Goal: Answer question/provide support: Share knowledge or assist other users

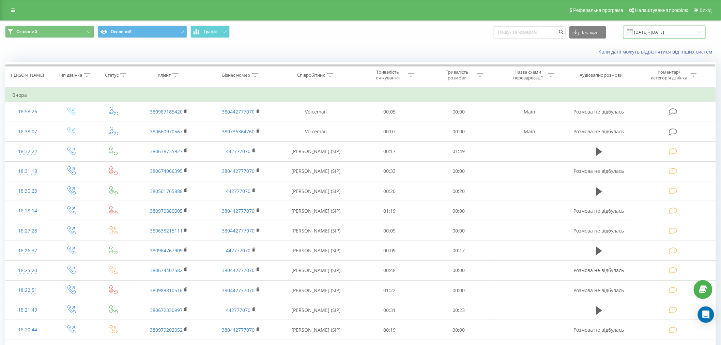
click at [669, 32] on input "[DATE] - [DATE]" at bounding box center [665, 32] width 82 height 13
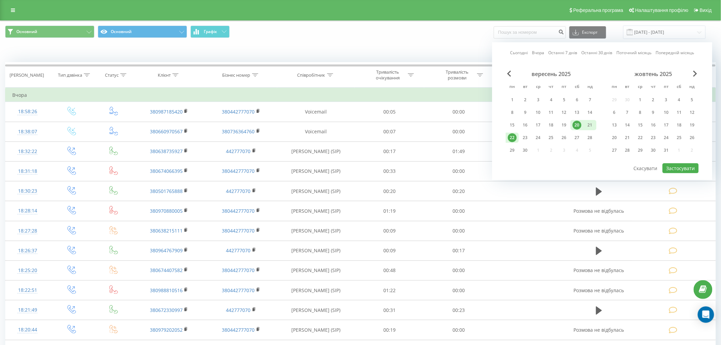
click at [510, 135] on div "22" at bounding box center [512, 137] width 9 height 9
click at [523, 135] on div "23" at bounding box center [525, 137] width 9 height 9
click at [676, 166] on button "Застосувати" at bounding box center [681, 168] width 36 height 10
type input "[DATE] - [DATE]"
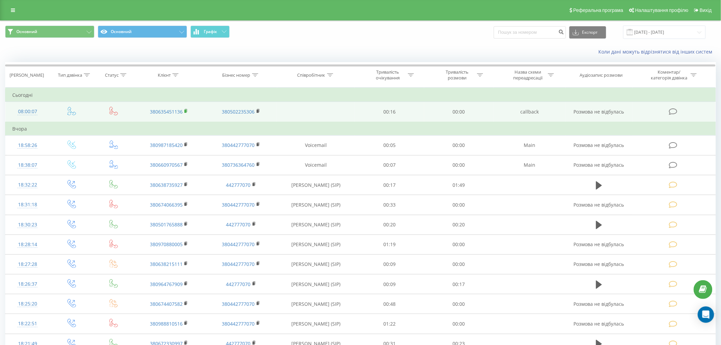
click at [186, 109] on icon at bounding box center [186, 110] width 2 height 3
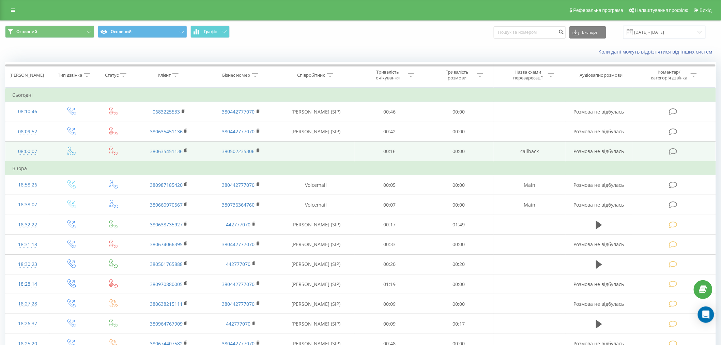
click at [675, 152] on icon at bounding box center [673, 151] width 9 height 7
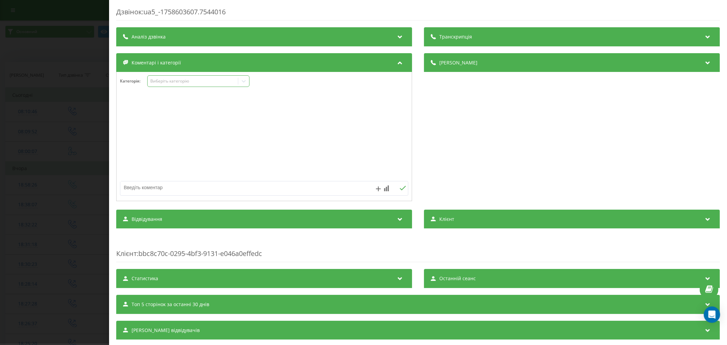
click at [169, 82] on div "Виберіть категорію" at bounding box center [192, 80] width 85 height 5
click at [76, 151] on div "Дзвінок : ua5_-1758603607.7544016 Транскрипція Для AI-аналізу майбутніх дзвінкі…" at bounding box center [363, 172] width 727 height 345
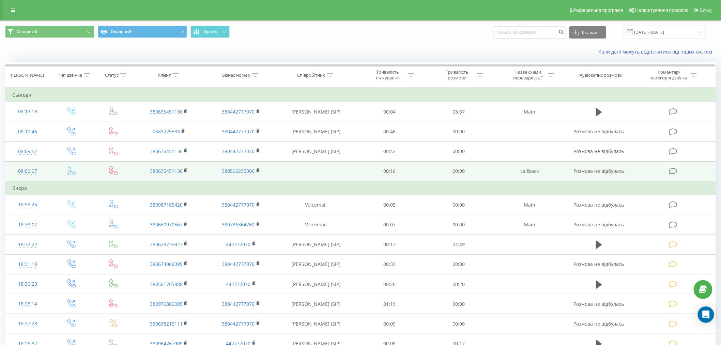
click at [672, 169] on icon at bounding box center [673, 171] width 9 height 7
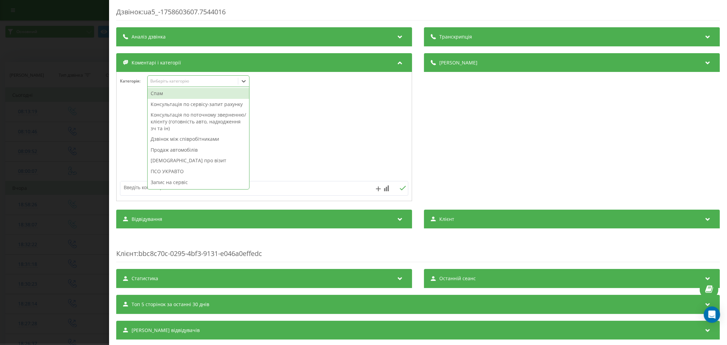
click at [181, 82] on div "Виберіть категорію" at bounding box center [192, 80] width 85 height 5
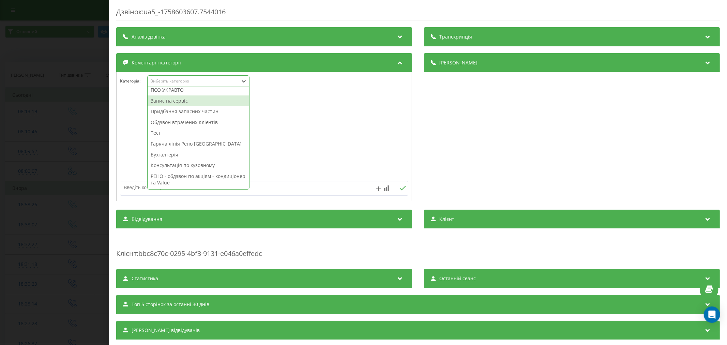
click at [172, 101] on div "Запис на сервіс" at bounding box center [199, 100] width 102 height 11
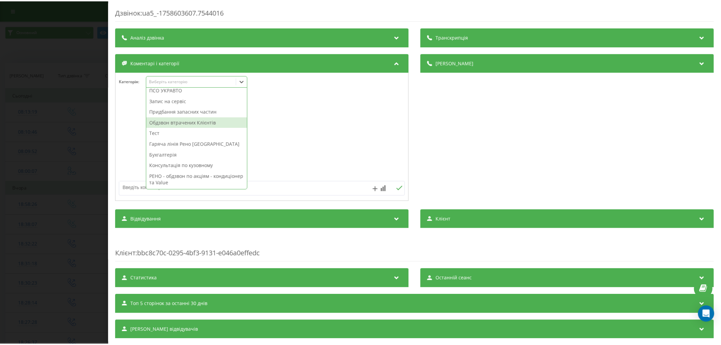
scroll to position [77, 0]
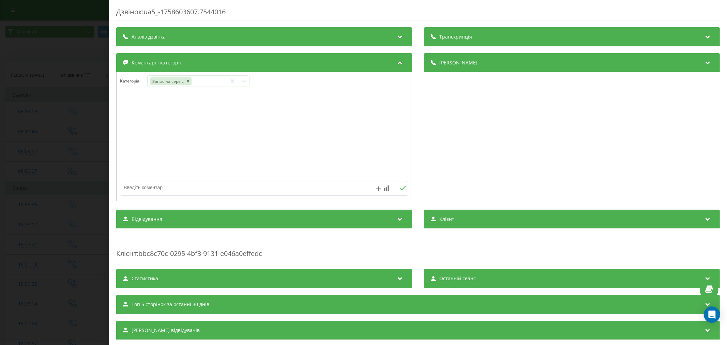
click at [130, 182] on textarea at bounding box center [235, 187] width 230 height 12
click at [132, 187] on textarea "рено меган ТО" at bounding box center [235, 187] width 230 height 12
type textarea "рено меган ТО"
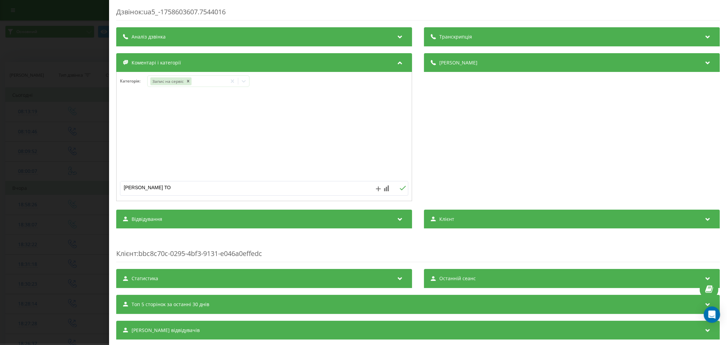
drag, startPoint x: 401, startPoint y: 190, endPoint x: 365, endPoint y: 190, distance: 36.1
click at [400, 190] on icon at bounding box center [403, 188] width 6 height 5
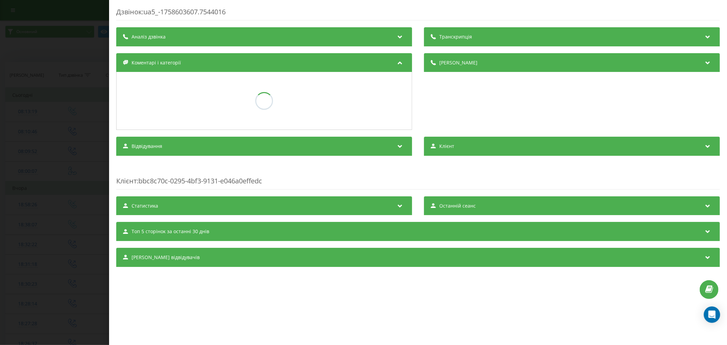
click at [49, 160] on div "Дзвінок : ua5_-1758603607.7544016 Транскрипція Для AI-аналізу майбутніх дзвінкі…" at bounding box center [363, 172] width 727 height 345
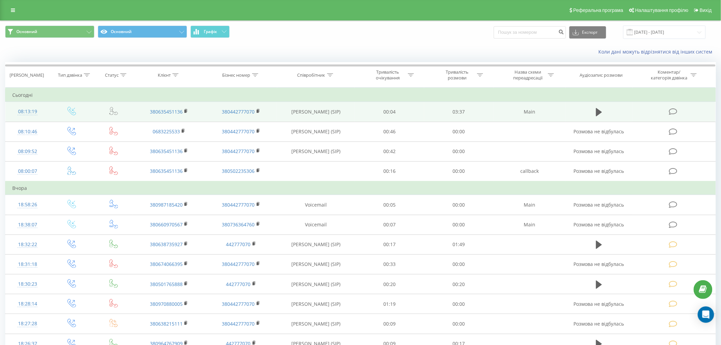
click at [672, 110] on icon at bounding box center [673, 111] width 9 height 7
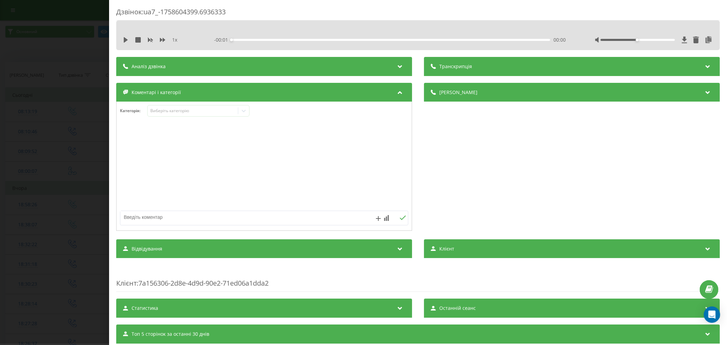
click at [174, 105] on div "Категорія : Виберіть категорію" at bounding box center [264, 166] width 296 height 129
click at [174, 109] on div "Виберіть категорію" at bounding box center [192, 110] width 85 height 5
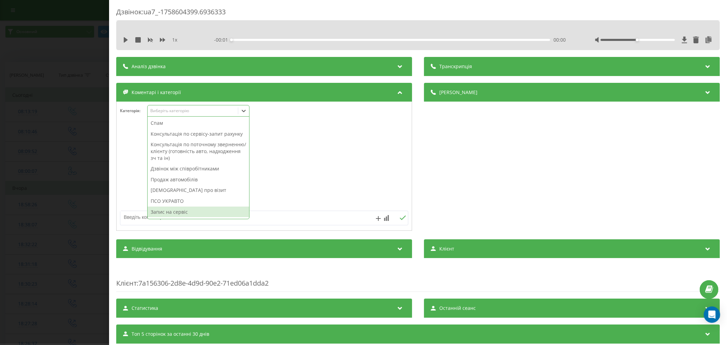
click at [181, 216] on div "Запис на сервіс" at bounding box center [199, 212] width 102 height 11
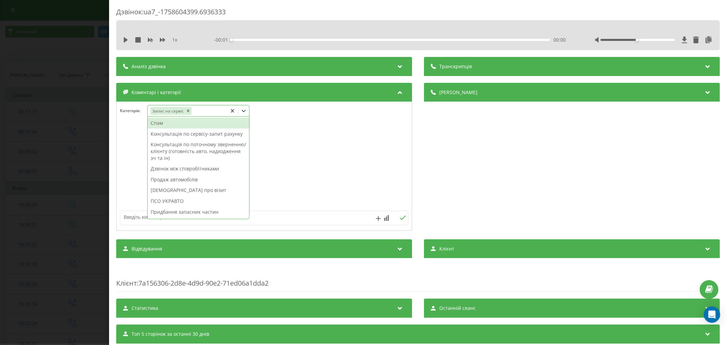
click at [135, 215] on textarea at bounding box center [235, 217] width 230 height 12
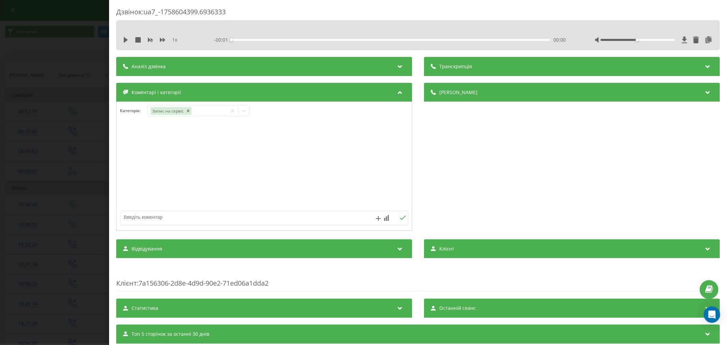
paste textarea "рено меган ТО"
type textarea "рено меган ТО"
click at [400, 216] on icon at bounding box center [403, 217] width 6 height 5
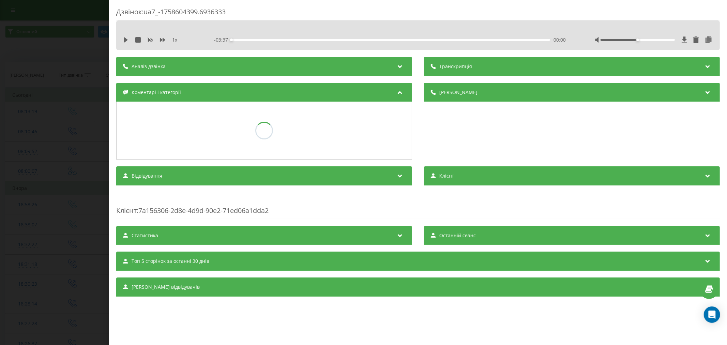
drag, startPoint x: 4, startPoint y: 159, endPoint x: 147, endPoint y: 152, distance: 143.0
click at [15, 155] on div "Дзвінок : ua7_-1758604399.6936333 1 x - 03:37 00:00 00:00 Транскрипція Для AI-а…" at bounding box center [363, 172] width 727 height 345
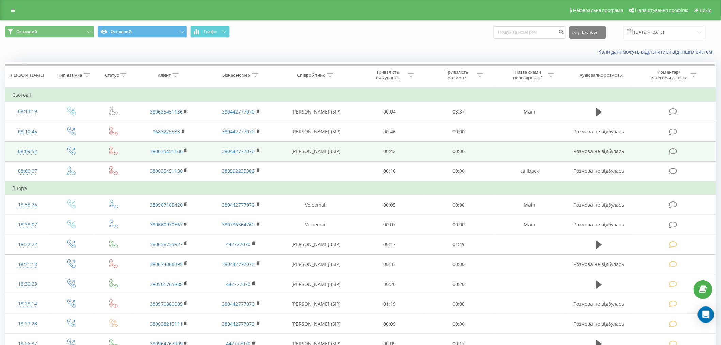
click at [673, 144] on td at bounding box center [674, 151] width 83 height 20
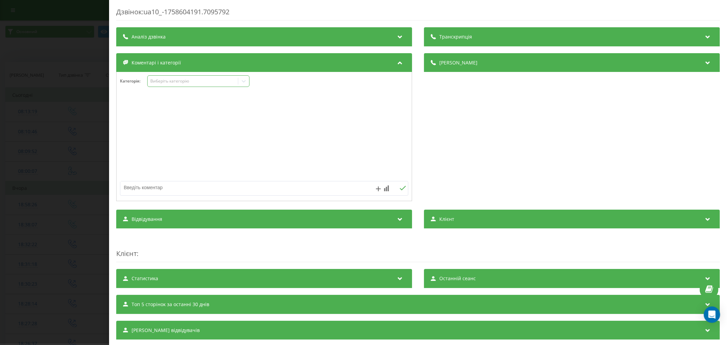
click at [175, 81] on div "Виберіть категорію" at bounding box center [192, 80] width 85 height 5
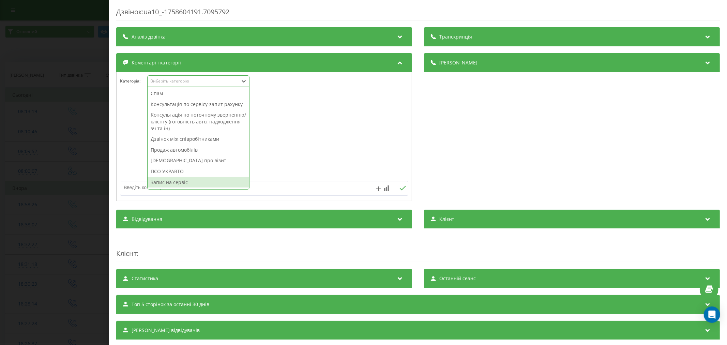
click at [175, 186] on div "Запис на сервіс" at bounding box center [199, 182] width 102 height 11
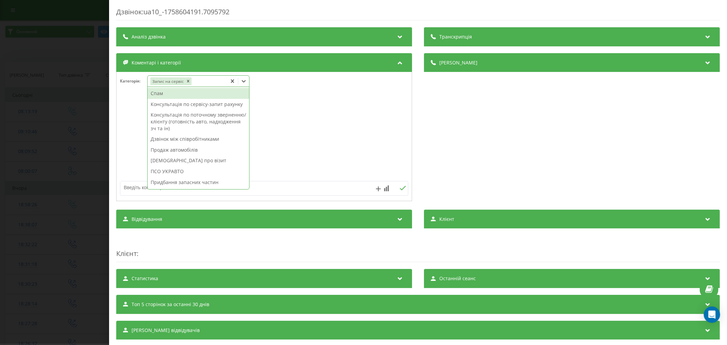
click at [125, 188] on textarea at bounding box center [235, 187] width 230 height 12
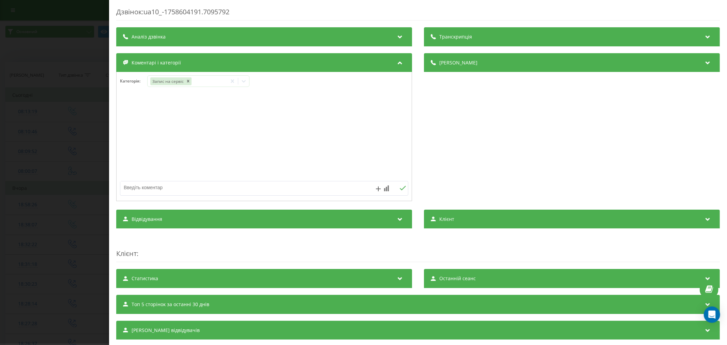
paste textarea "рено меган ТО"
type textarea "рено меган ТО"
click at [397, 189] on button at bounding box center [402, 188] width 11 height 6
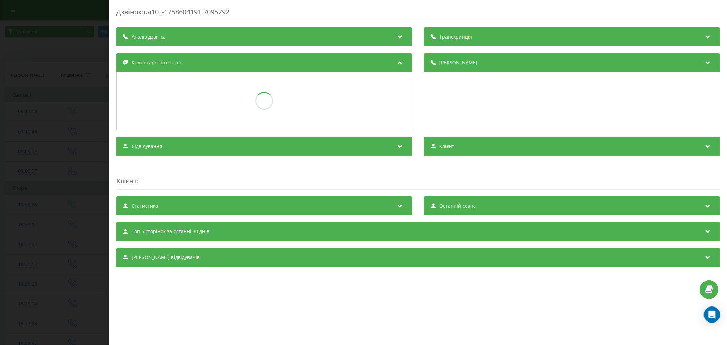
click at [5, 114] on div "Дзвінок : ua10_-1758604191.7095792 Транскрипція Для AI-аналізу майбутніх дзвінк…" at bounding box center [363, 172] width 727 height 345
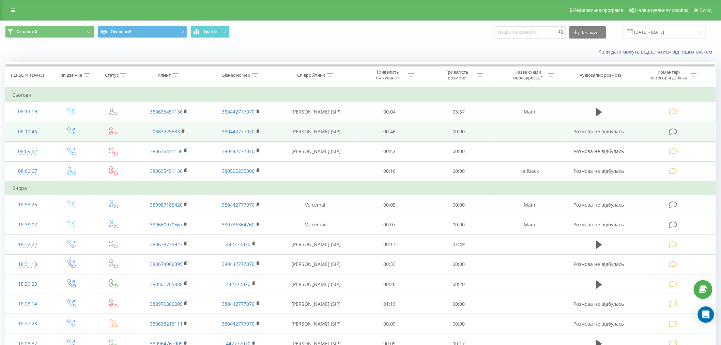
click at [674, 134] on icon at bounding box center [673, 131] width 9 height 7
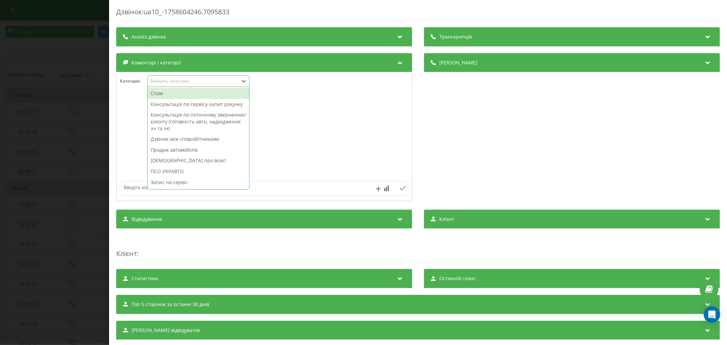
click at [196, 83] on div "Виберіть категорію" at bounding box center [192, 80] width 85 height 5
click at [186, 108] on div "Консультація по сервісу-запит рахунку" at bounding box center [199, 104] width 102 height 11
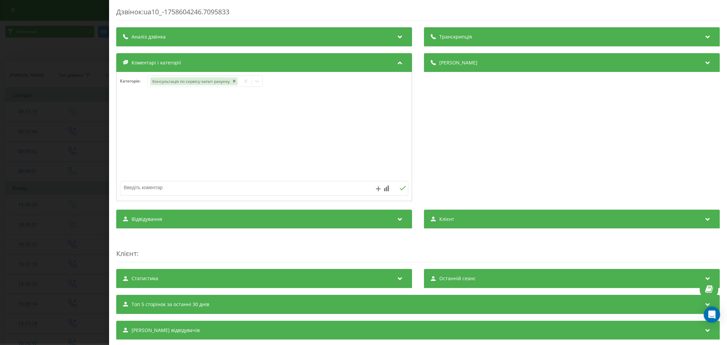
click at [134, 185] on textarea at bounding box center [235, 187] width 230 height 12
type textarea "консультація по сервісу заявка"
click at [0, 103] on div "Дзвінок : ua10_-1758604246.7095833 Транскрипція Для AI-аналізу майбутніх дзвінк…" at bounding box center [363, 172] width 727 height 345
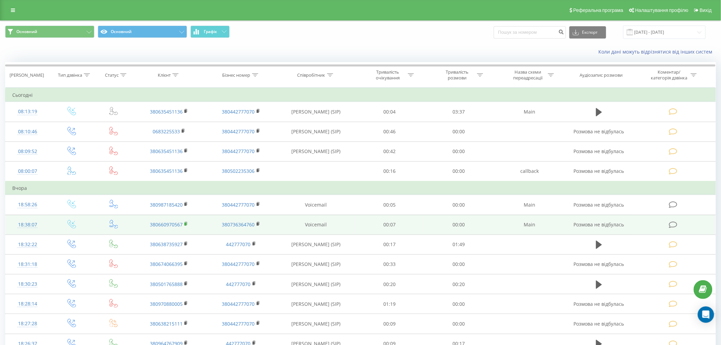
click at [186, 222] on icon at bounding box center [186, 223] width 2 height 3
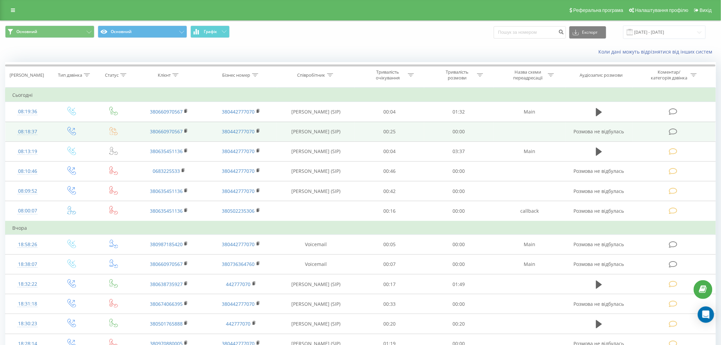
click at [671, 128] on icon at bounding box center [673, 131] width 9 height 7
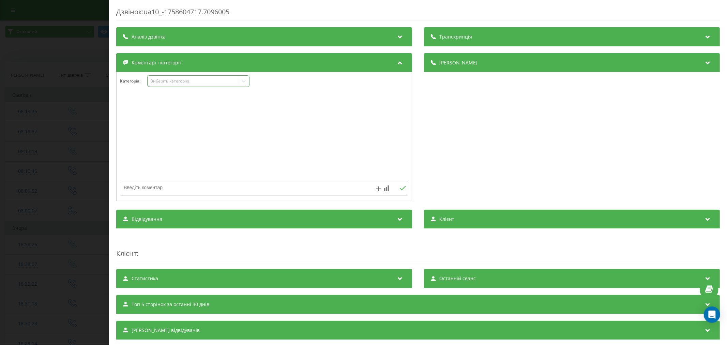
click at [181, 82] on div "Виберіть категорію" at bounding box center [192, 80] width 85 height 5
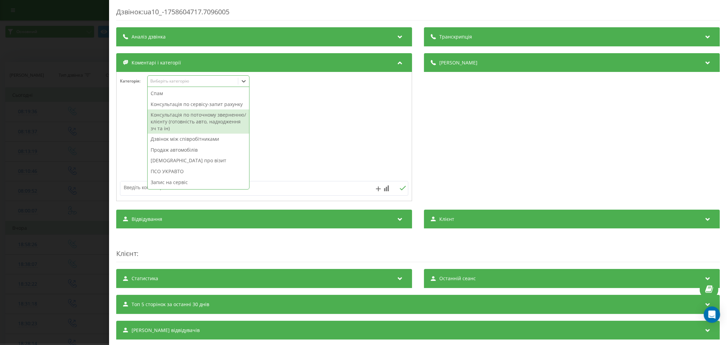
click at [180, 125] on div "Консультація по поточному зверненню/клієнту (готовність авто, надходження зч та…" at bounding box center [199, 121] width 102 height 24
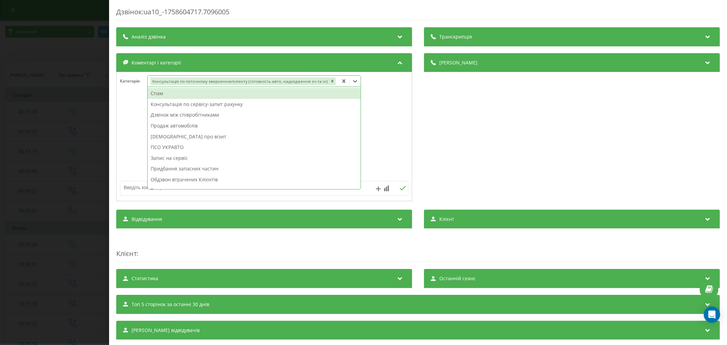
click at [129, 191] on textarea at bounding box center [235, 187] width 230 height 12
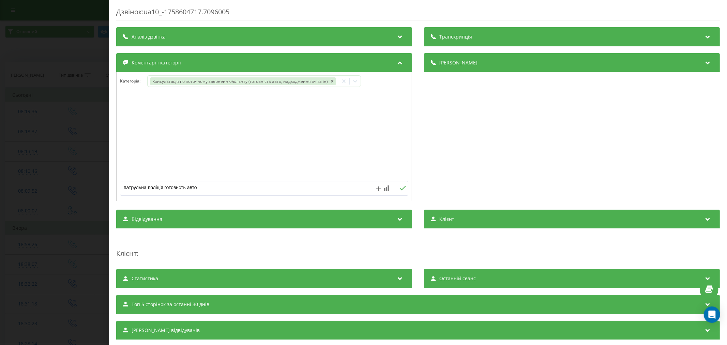
click at [137, 188] on textarea "патрульна поліція готовнсть авто" at bounding box center [235, 187] width 230 height 12
type textarea "патрульна поліція готовнсть авто"
drag, startPoint x: 402, startPoint y: 189, endPoint x: 285, endPoint y: 170, distance: 118.5
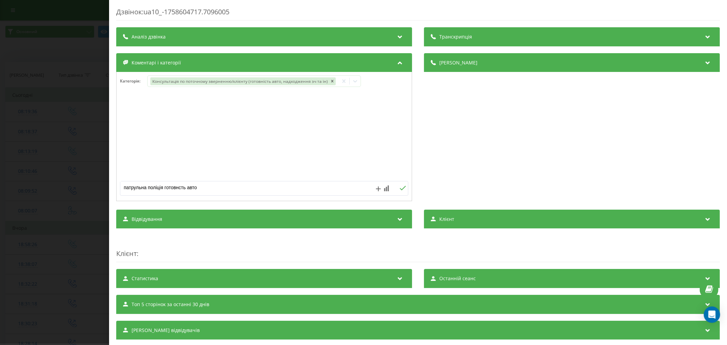
click at [400, 189] on icon at bounding box center [403, 188] width 6 height 5
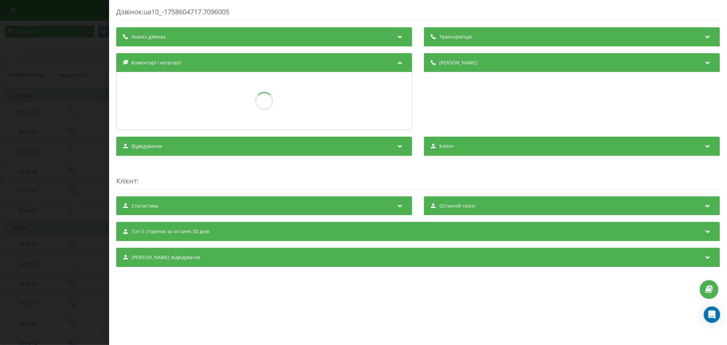
click at [47, 130] on div "Дзвінок : ua10_-1758604717.7096005 Транскрипція Для AI-аналізу майбутніх дзвінк…" at bounding box center [363, 172] width 727 height 345
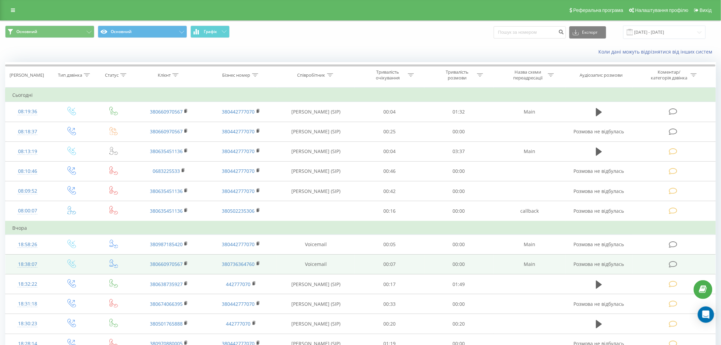
click at [675, 261] on icon at bounding box center [673, 264] width 9 height 7
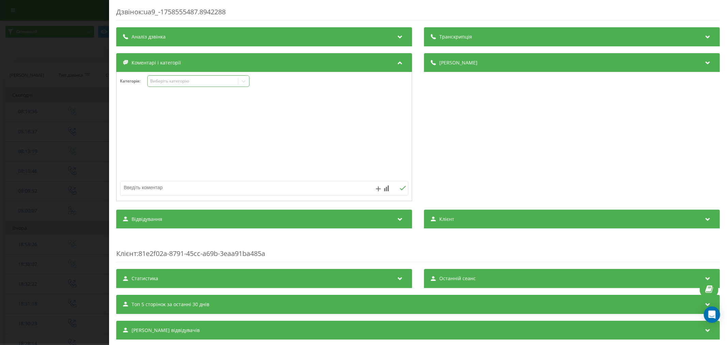
click at [174, 82] on div "Виберіть категорію" at bounding box center [192, 80] width 85 height 5
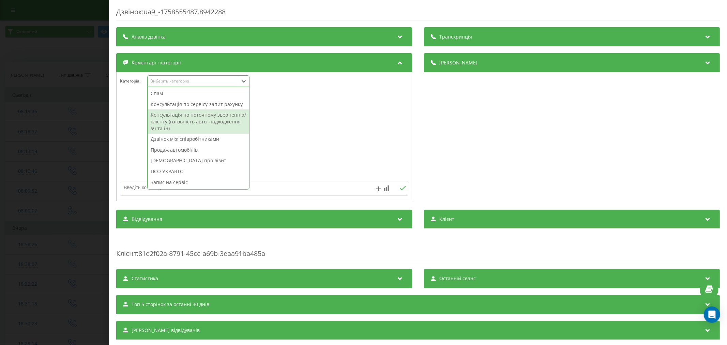
click at [184, 133] on div "Консультація по поточному зверненню/клієнту (готовність авто, надходження зч та…" at bounding box center [199, 121] width 102 height 24
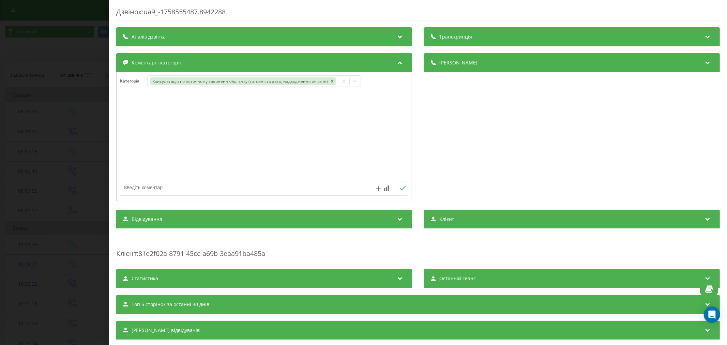
click at [141, 185] on textarea at bounding box center [235, 187] width 230 height 12
paste textarea "патрульна поліція готовнсть авто"
type textarea "патрульна поліція готовнсть авто"
click at [400, 189] on icon at bounding box center [403, 188] width 6 height 5
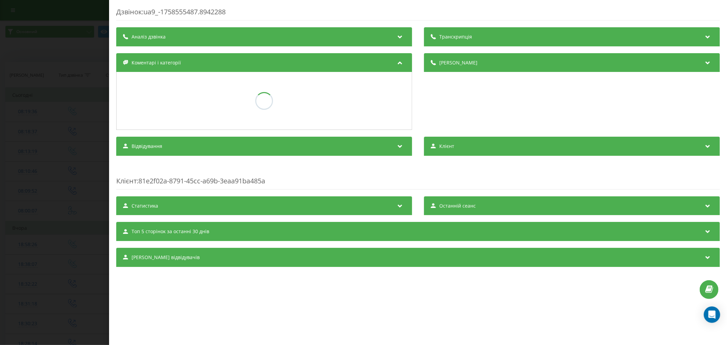
drag, startPoint x: 0, startPoint y: 86, endPoint x: 25, endPoint y: 25, distance: 66.2
click at [0, 82] on div "Дзвінок : ua9_-1758555487.8942288 Транскрипція Для AI-аналізу майбутніх дзвінкі…" at bounding box center [363, 172] width 727 height 345
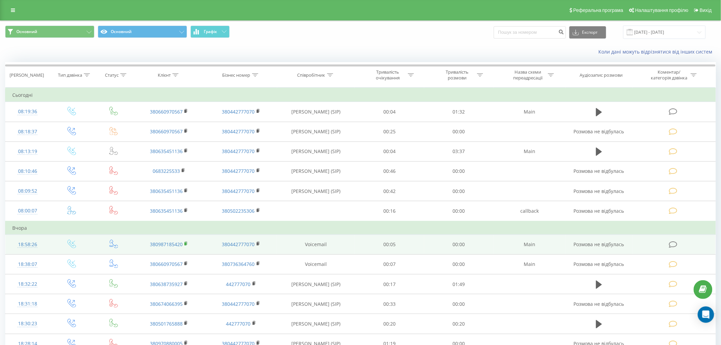
click at [184, 241] on icon at bounding box center [186, 243] width 4 height 5
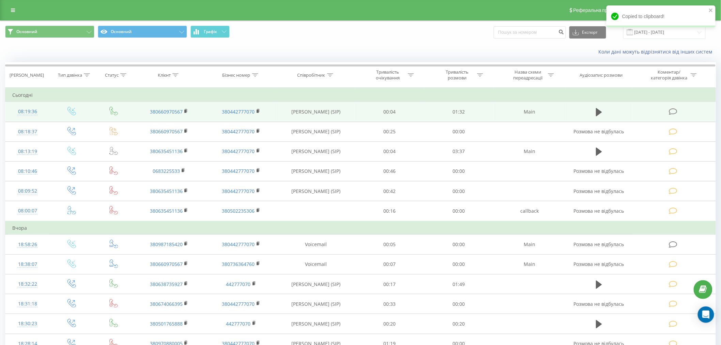
click at [673, 111] on icon at bounding box center [673, 111] width 9 height 7
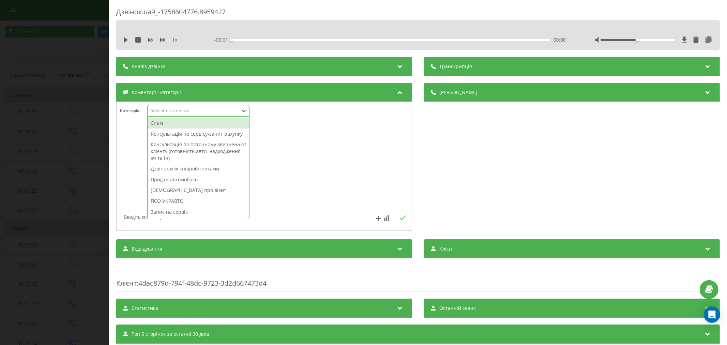
drag, startPoint x: 191, startPoint y: 107, endPoint x: 191, endPoint y: 116, distance: 9.2
click at [191, 107] on div "Виберіть категорію" at bounding box center [198, 111] width 102 height 12
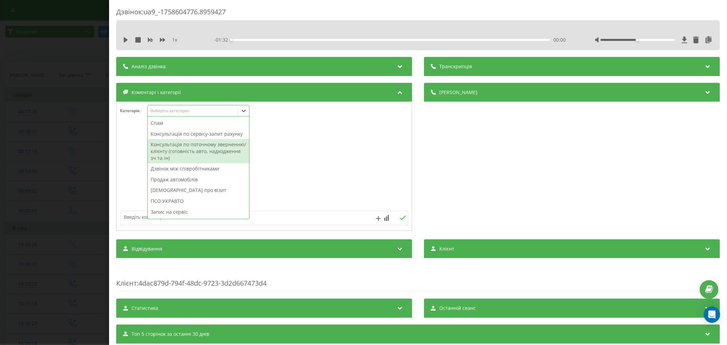
click at [191, 156] on div "Консультація по поточному зверненню/клієнту (готовність авто, надходження зч та…" at bounding box center [199, 151] width 102 height 24
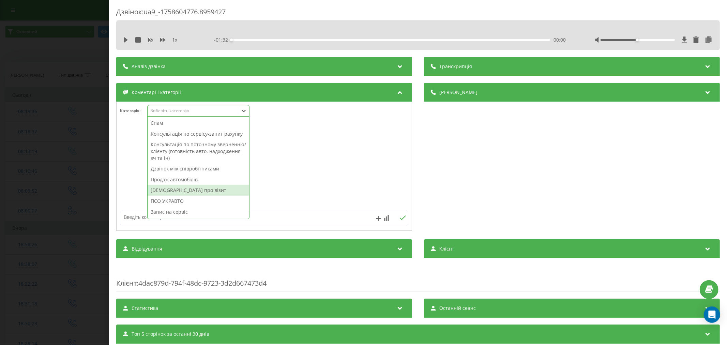
click at [140, 220] on textarea at bounding box center [235, 217] width 230 height 12
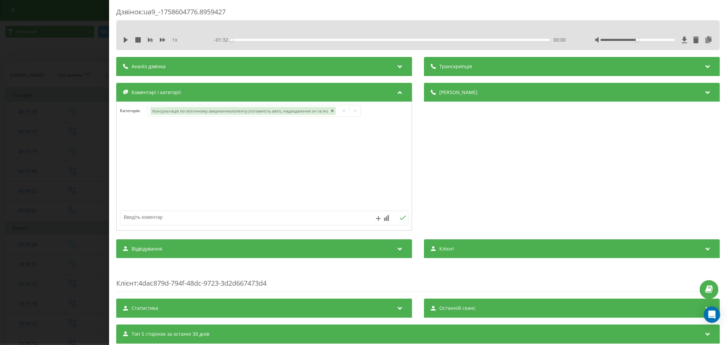
paste textarea "380987185420"
type textarea "3"
type textarea "готовність авто патрульна поліція експрес"
click at [79, 123] on div "Дзвінок : ua9_-1758604776.8959427 1 x - 01:32 00:00 00:00 Транскрипція Для AI-а…" at bounding box center [363, 172] width 727 height 345
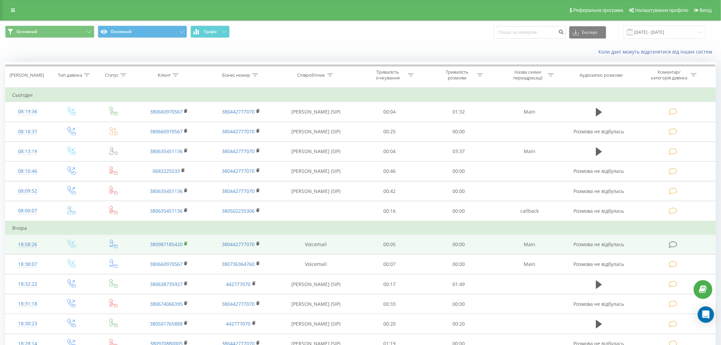
click at [185, 242] on rect at bounding box center [185, 243] width 2 height 3
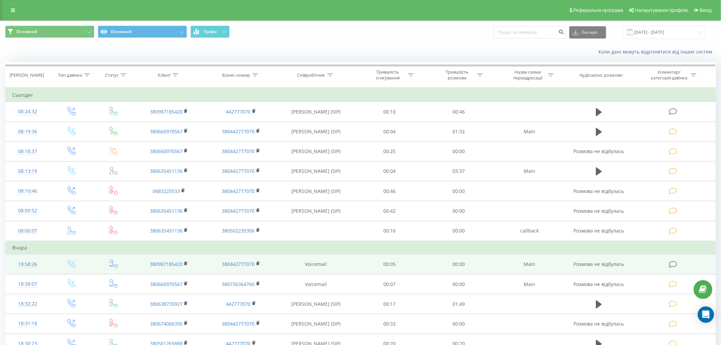
click at [667, 265] on td at bounding box center [674, 264] width 83 height 20
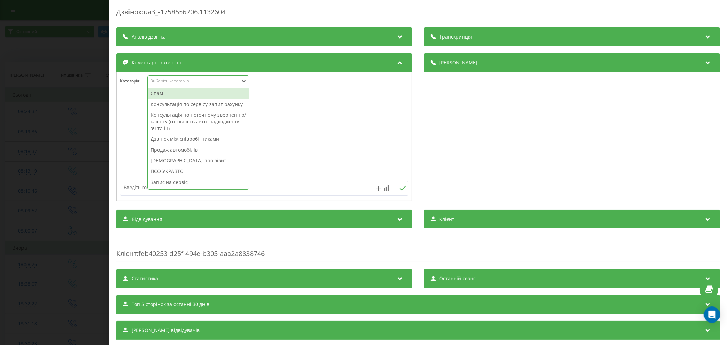
click at [176, 85] on div "Виберіть категорію" at bounding box center [198, 81] width 102 height 12
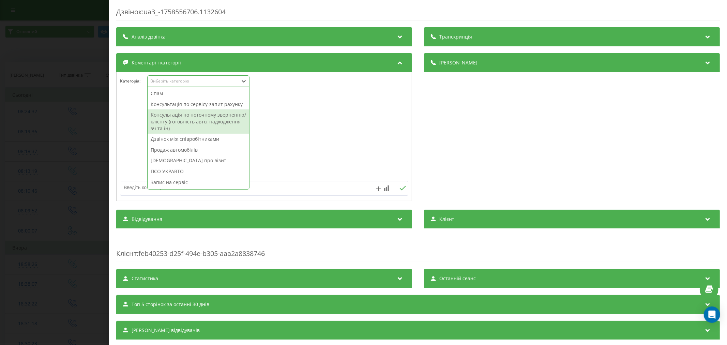
click at [191, 132] on div "Консультація по поточному зверненню/клієнту (готовність авто, надходження зч та…" at bounding box center [199, 121] width 102 height 24
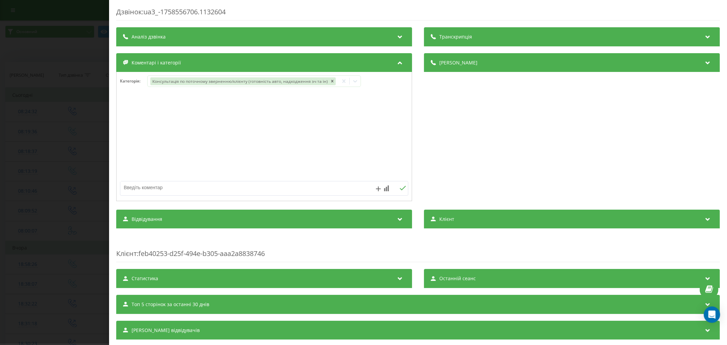
click at [135, 186] on textarea at bounding box center [235, 187] width 230 height 12
click at [137, 186] on textarea "відміна запису" at bounding box center [235, 187] width 230 height 12
type textarea "відміна запису"
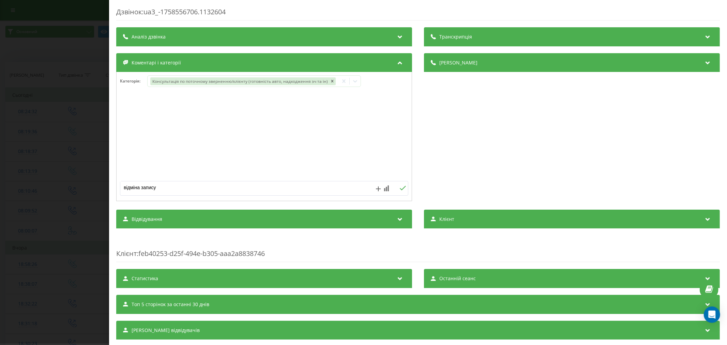
click at [400, 186] on icon at bounding box center [403, 188] width 6 height 5
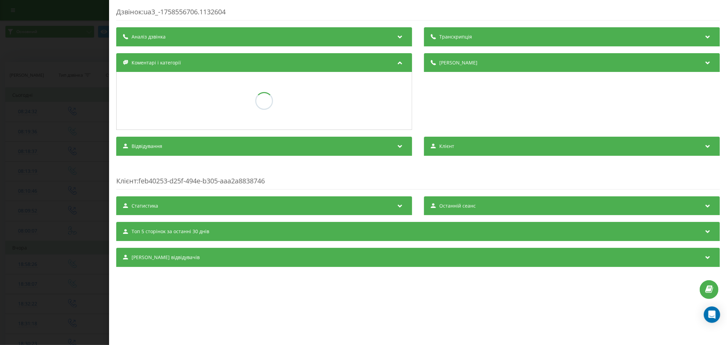
click at [0, 121] on div "Дзвінок : ua3_-1758556706.1132604 Транскрипція Для AI-аналізу майбутніх дзвінкі…" at bounding box center [363, 172] width 727 height 345
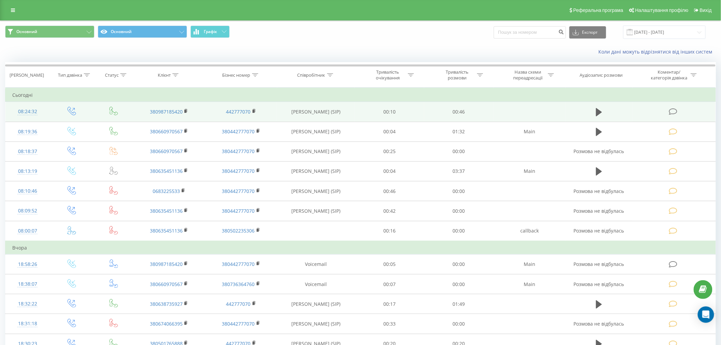
click at [677, 108] on icon at bounding box center [673, 111] width 9 height 7
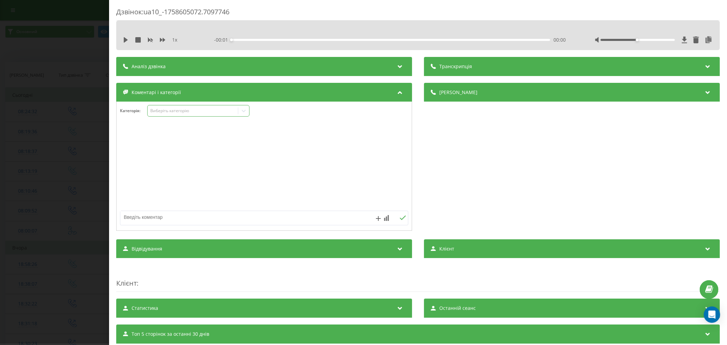
click at [182, 115] on div "Виберіть категорію" at bounding box center [198, 111] width 102 height 12
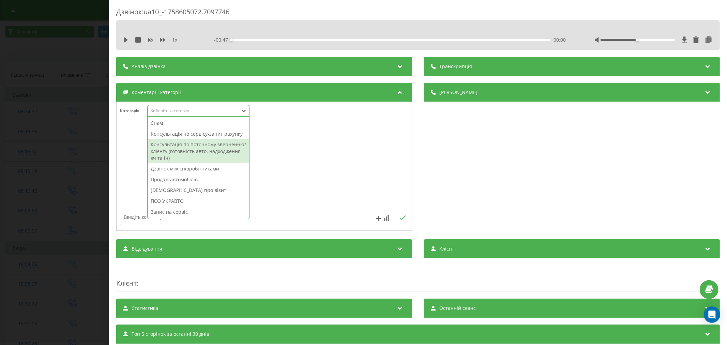
click at [189, 153] on div "Консультація по поточному зверненню/клієнту (готовність авто, надходження зч та…" at bounding box center [199, 151] width 102 height 24
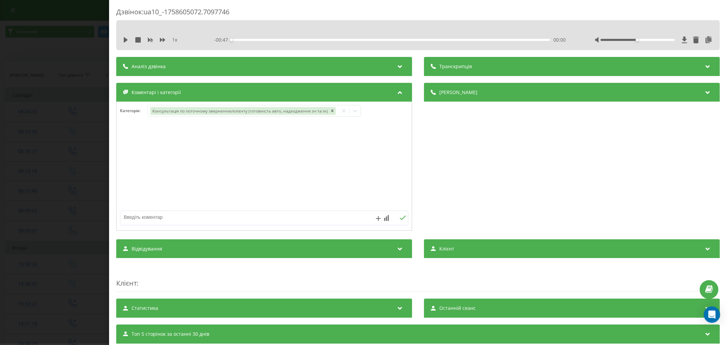
click at [142, 215] on textarea at bounding box center [235, 217] width 230 height 12
paste textarea "відміна запису"
type textarea "відміна запису"
click at [397, 218] on button at bounding box center [402, 218] width 11 height 6
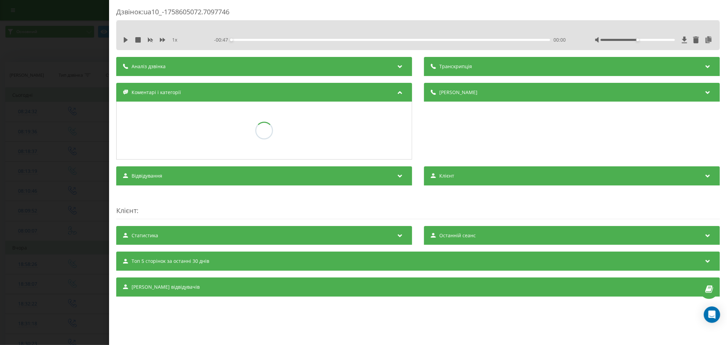
drag, startPoint x: 8, startPoint y: 164, endPoint x: 20, endPoint y: 43, distance: 121.6
click at [8, 162] on div "Дзвінок : ua10_-1758605072.7097746 1 x - 00:47 00:00 00:00 Транскрипція Для AI-…" at bounding box center [363, 172] width 727 height 345
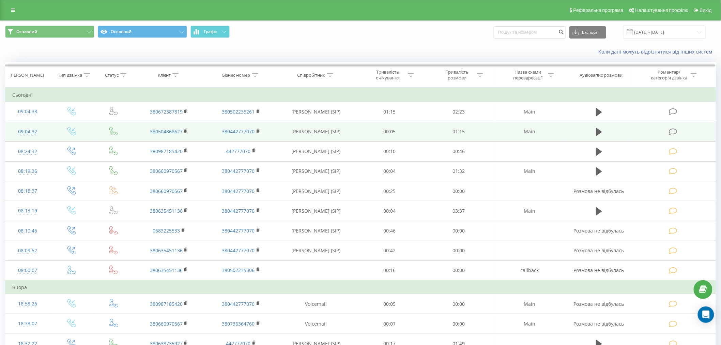
click at [675, 131] on icon at bounding box center [673, 131] width 9 height 7
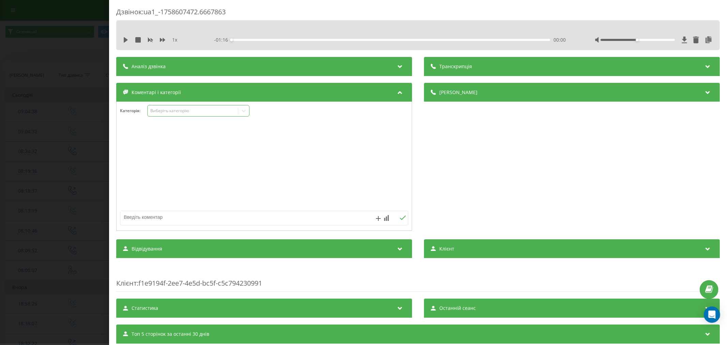
click at [201, 110] on div "Виберіть категорію" at bounding box center [192, 110] width 85 height 5
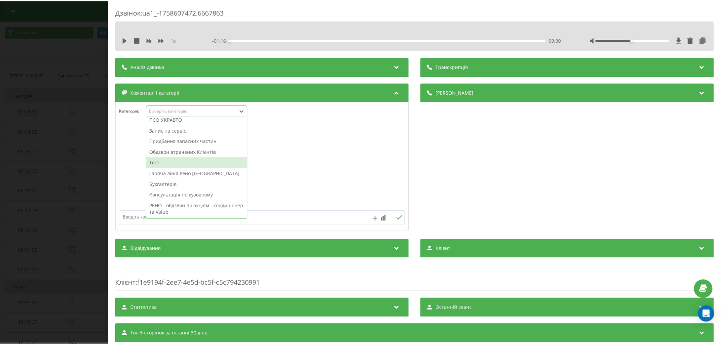
scroll to position [87, 0]
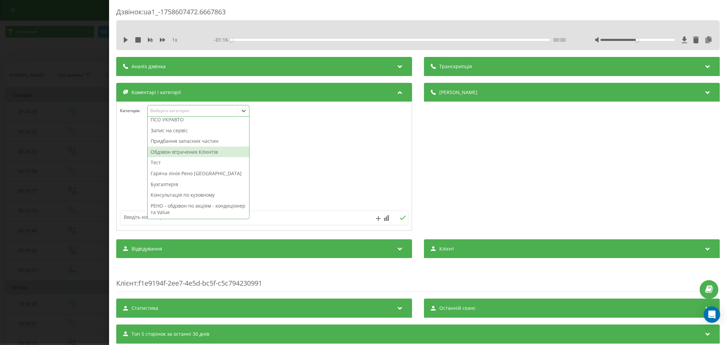
click at [22, 147] on div "Дзвінок : ua1_-1758607472.6667863 1 x - 01:16 00:00 00:00 Транскрипція Для AI-а…" at bounding box center [363, 172] width 727 height 345
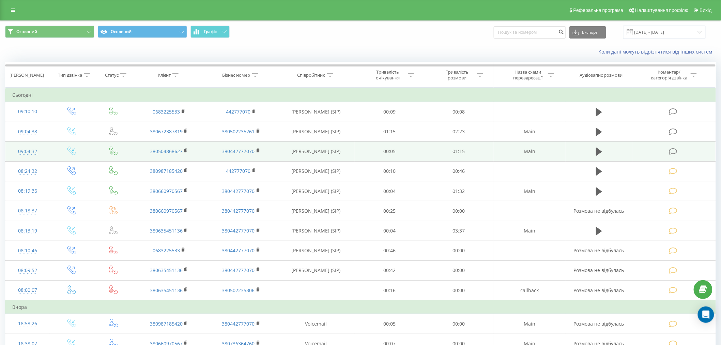
click at [674, 149] on icon at bounding box center [673, 151] width 9 height 7
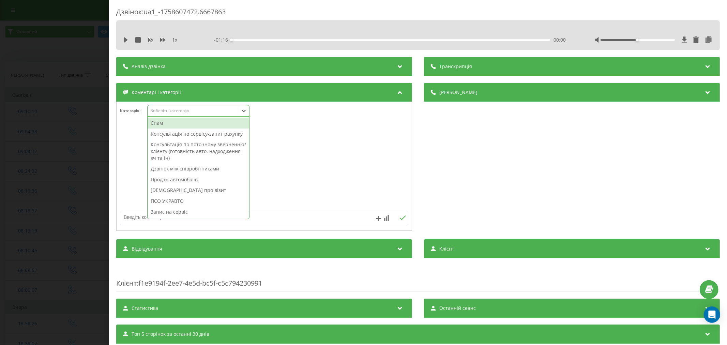
click at [174, 108] on div "Виберіть категорію" at bounding box center [193, 111] width 90 height 6
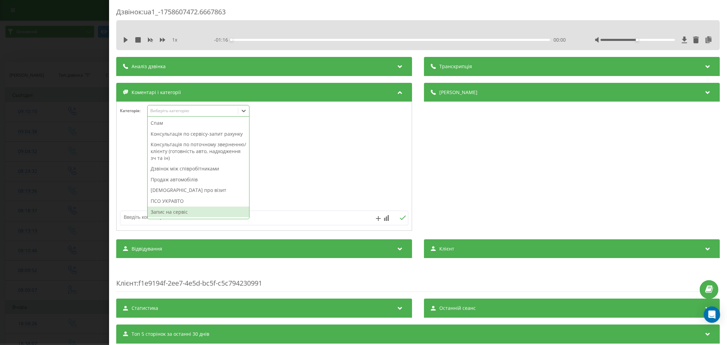
click at [185, 216] on div "Запис на сервіс" at bounding box center [199, 212] width 102 height 11
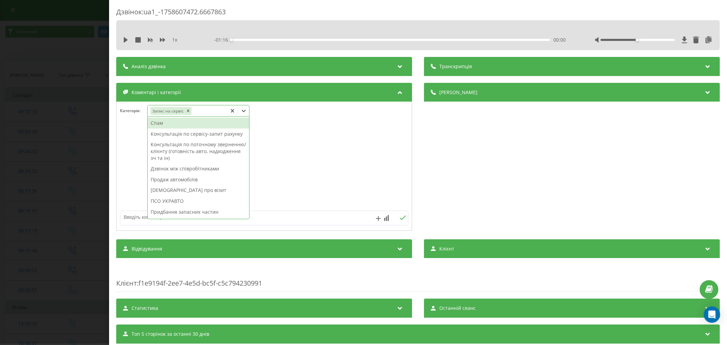
click at [124, 215] on textarea at bounding box center [235, 217] width 230 height 12
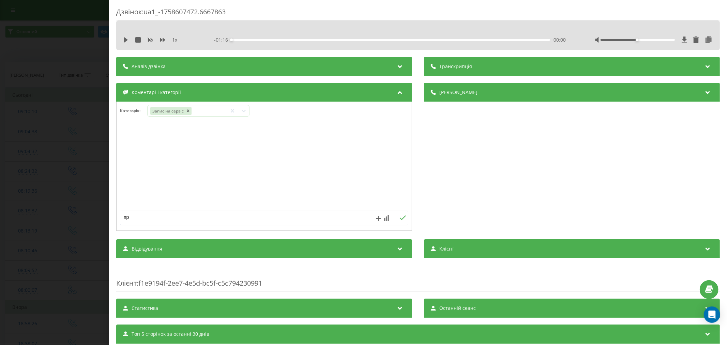
type textarea "п"
type textarea "запис на сервіс сандеро колодки"
click at [32, 154] on div "Дзвінок : ua1_-1758607472.6667863 1 x - 01:16 00:00 00:00 Транскрипція Для AI-а…" at bounding box center [363, 172] width 727 height 345
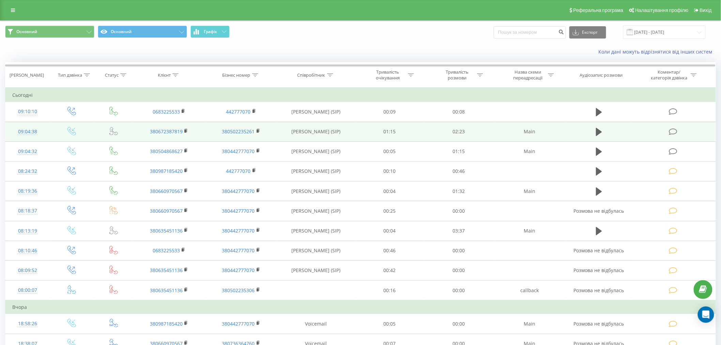
click at [673, 131] on icon at bounding box center [673, 131] width 9 height 7
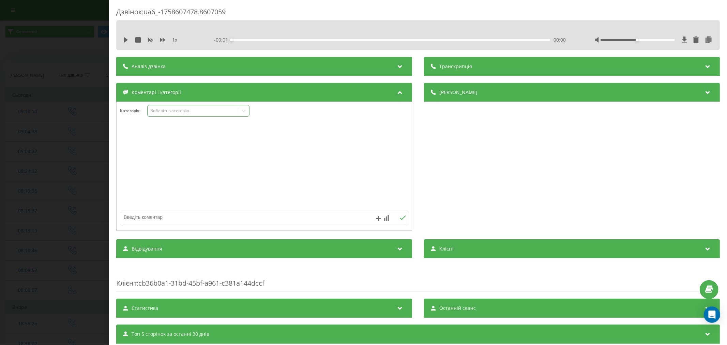
click at [178, 117] on div "Виберіть категорію" at bounding box center [198, 111] width 102 height 12
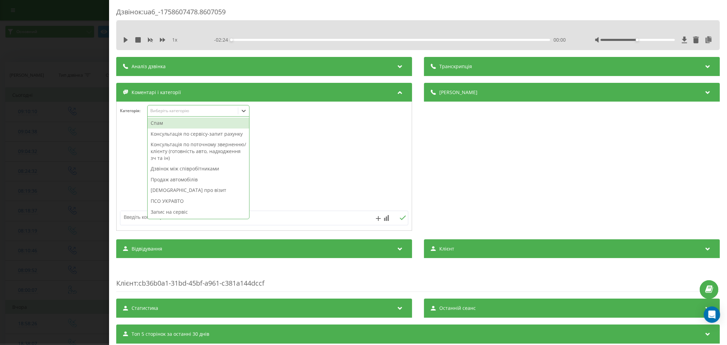
click at [180, 139] on div "Консультація по сервісу-запит рахунку" at bounding box center [199, 134] width 102 height 11
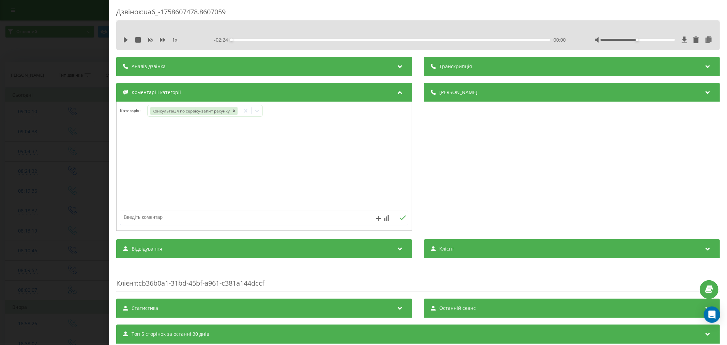
click at [136, 216] on textarea at bounding box center [235, 217] width 230 height 12
paste textarea "Кл – Коростій Микола Миколайович № -0672387819 А\м –DUSTER № АІ7950АВ VIN VF1HS…"
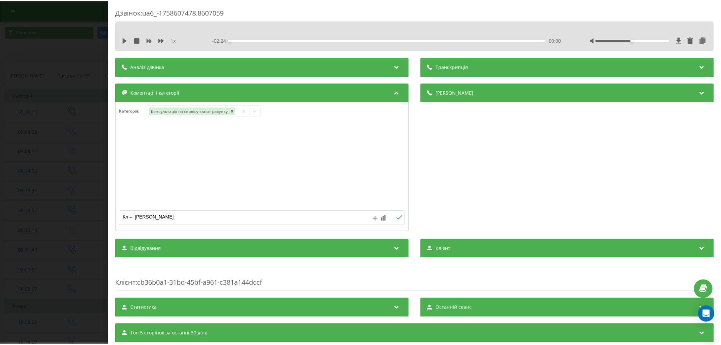
scroll to position [29, 0]
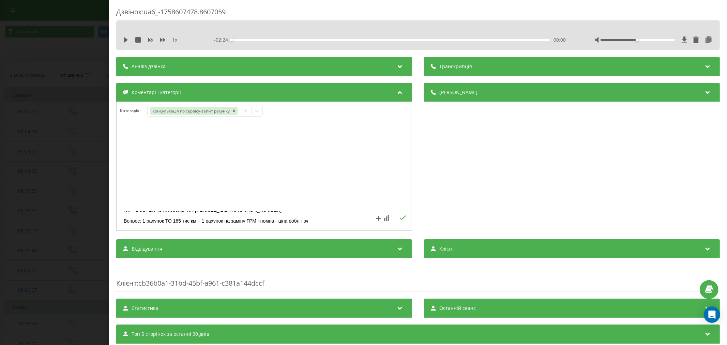
type textarea "Кл – Коростій Микола Миколайович № -0672387819 А\м –DUSTER № АІ7950АВ VIN VF1HS…"
click at [400, 219] on icon at bounding box center [403, 217] width 6 height 5
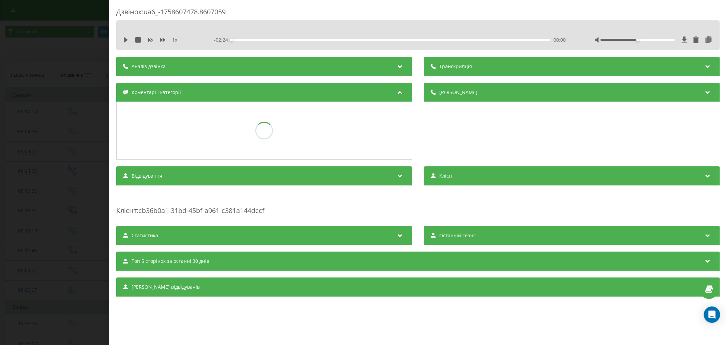
click at [40, 177] on div "Дзвінок : ua6_-1758607478.8607059 1 x - 02:24 00:00 00:00 Транскрипція Для AI-а…" at bounding box center [363, 172] width 727 height 345
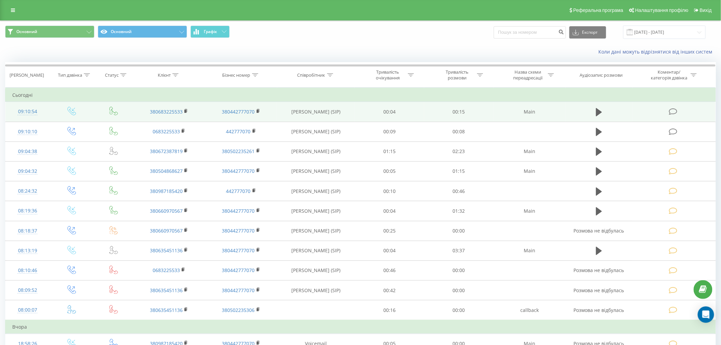
click at [674, 110] on icon at bounding box center [673, 111] width 9 height 7
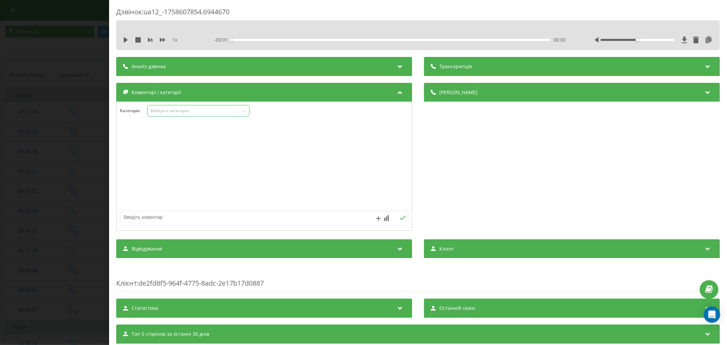
click at [179, 110] on div "Виберіть категорію" at bounding box center [192, 110] width 85 height 5
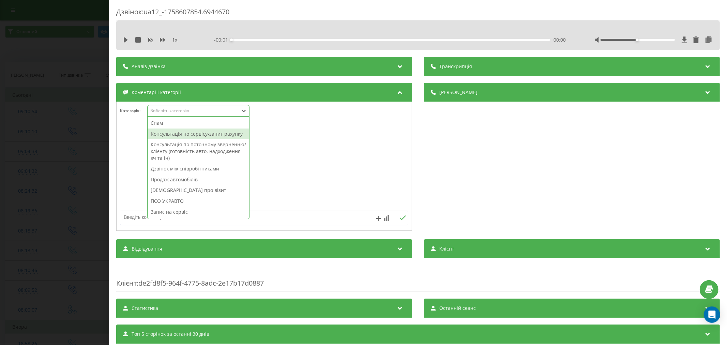
click at [178, 139] on div "Консультація по сервісу-запит рахунку" at bounding box center [199, 134] width 102 height 11
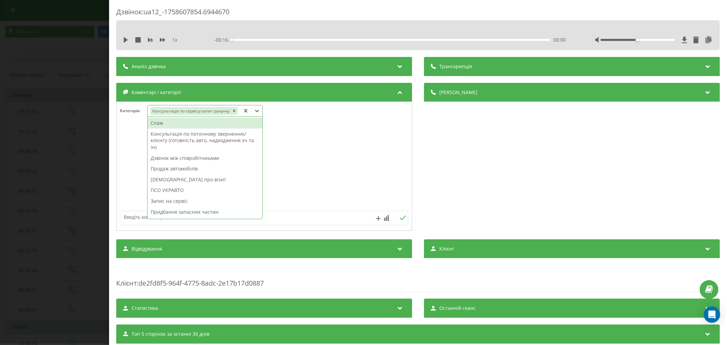
click at [139, 220] on textarea at bounding box center [235, 217] width 230 height 12
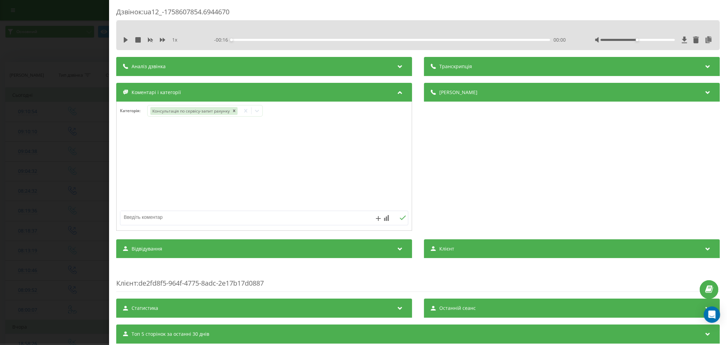
paste textarea "Ім'я: Саша E-mail: slyaschenko16@gmail.com Телефон: +38 (068) 322-55-33 Бажані …"
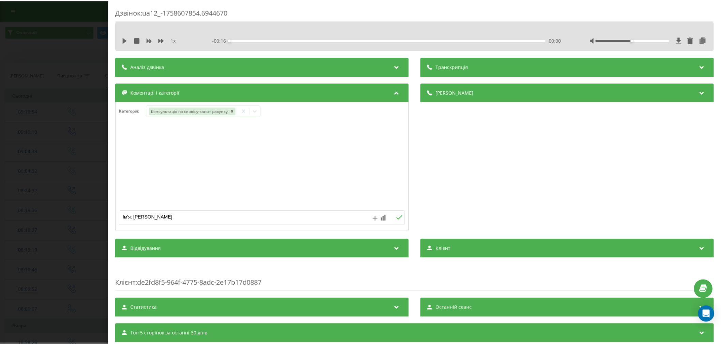
scroll to position [62, 0]
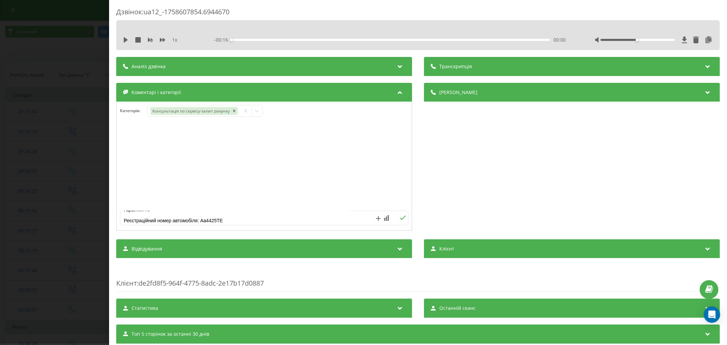
type textarea "Ім'я: Саша E-mail: slyaschenko16@gmail.com Телефон: +38 (068) 322-55-33 Бажані …"
drag, startPoint x: 400, startPoint y: 216, endPoint x: 116, endPoint y: 179, distance: 286.4
click at [400, 216] on icon at bounding box center [403, 217] width 6 height 5
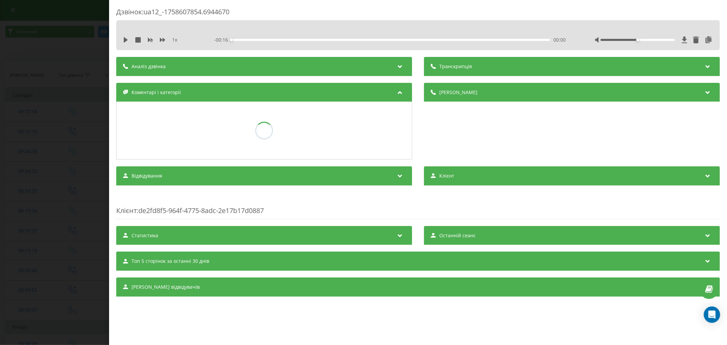
click at [49, 164] on div "Дзвінок : ua12_-1758607854.6944670 1 x - 00:16 00:00 00:00 Транскрипція Для AI-…" at bounding box center [363, 172] width 727 height 345
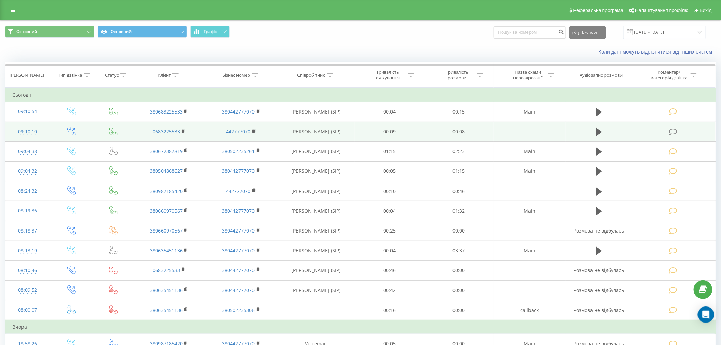
click at [673, 133] on icon at bounding box center [673, 131] width 9 height 7
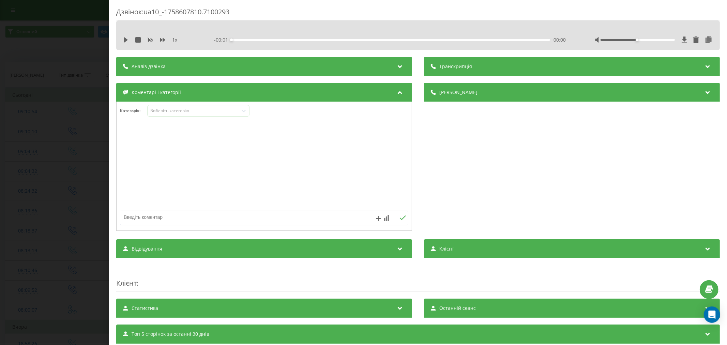
click at [176, 94] on span "Коментарі і категорії" at bounding box center [156, 92] width 49 height 7
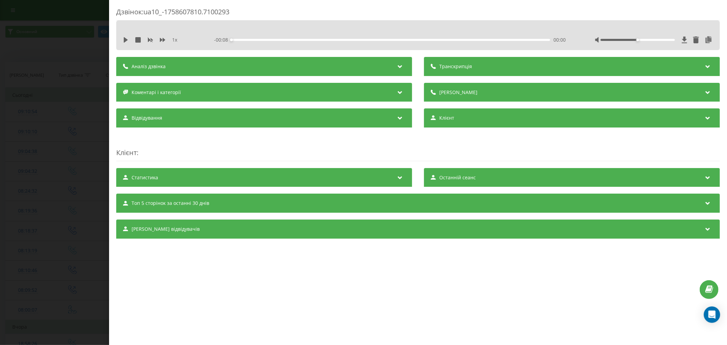
click at [178, 95] on span "Коментарі і категорії" at bounding box center [156, 92] width 49 height 7
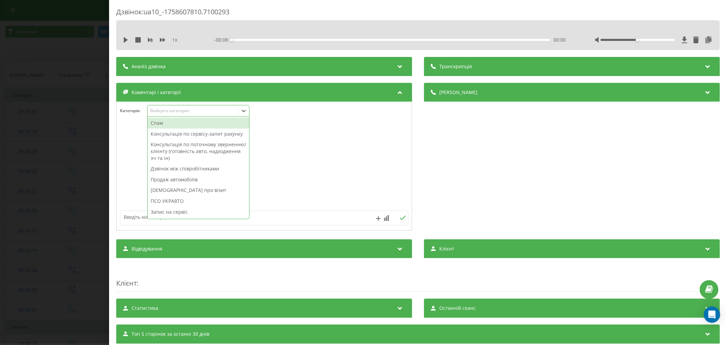
click at [178, 111] on div "Виберіть категорію" at bounding box center [192, 110] width 85 height 5
click at [181, 137] on div "Консультація по сервісу-запит рахунку" at bounding box center [199, 134] width 102 height 11
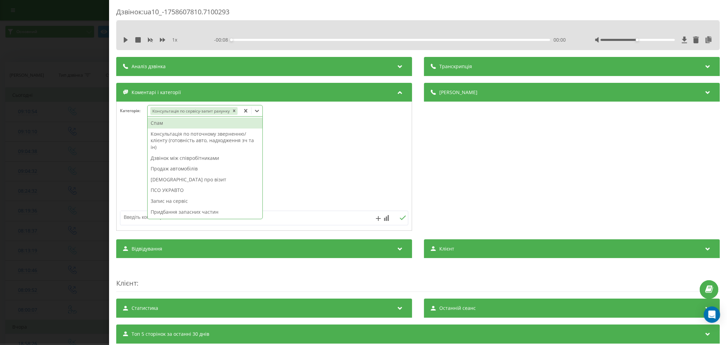
click at [141, 207] on div at bounding box center [264, 166] width 295 height 82
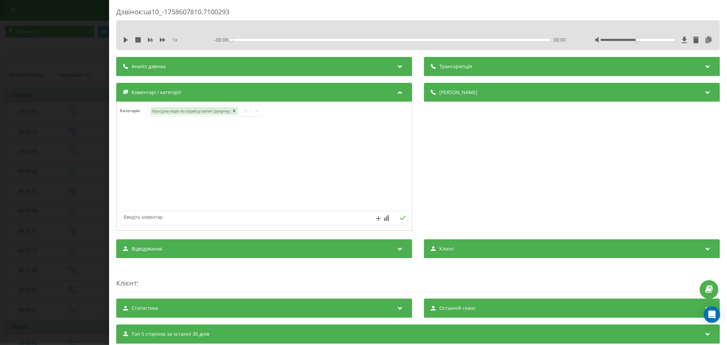
click at [141, 216] on textarea at bounding box center [235, 217] width 230 height 12
paste textarea "Ім'я: [PERSON_NAME] E-mail: [EMAIL_ADDRESS][DOMAIN_NAME] Телефон: [PHONE_NUMBER…"
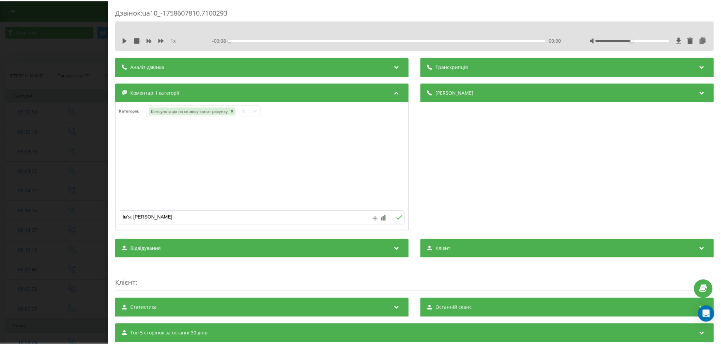
scroll to position [62, 0]
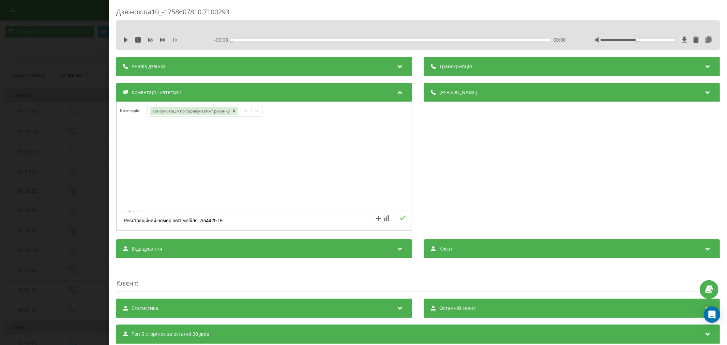
type textarea "Ім'я: [PERSON_NAME] E-mail: [EMAIL_ADDRESS][DOMAIN_NAME] Телефон: [PHONE_NUMBER…"
click at [400, 220] on icon at bounding box center [403, 217] width 6 height 4
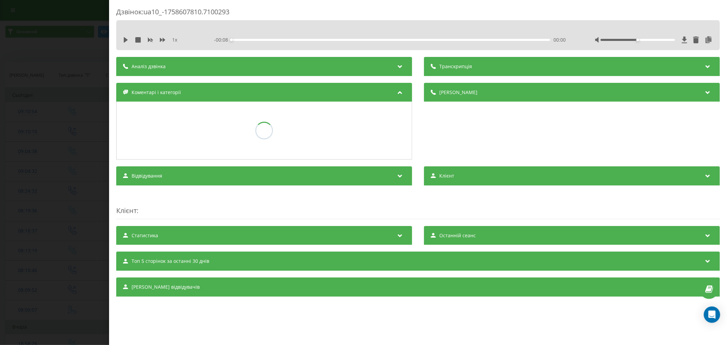
drag, startPoint x: 19, startPoint y: 167, endPoint x: 29, endPoint y: 22, distance: 145.2
click at [18, 161] on div "Дзвінок : ua10_-1758607810.7100293 1 x - 00:08 00:00 00:00 Транскрипція Для AI-…" at bounding box center [363, 172] width 727 height 345
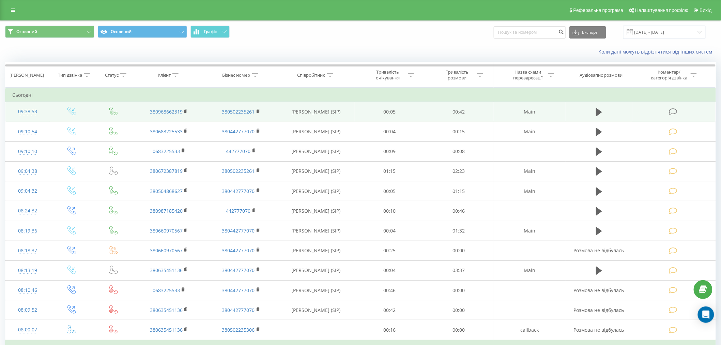
click at [674, 117] on td at bounding box center [674, 112] width 83 height 20
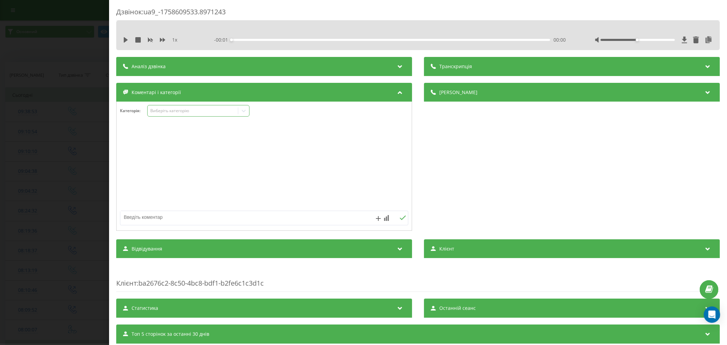
click at [178, 113] on div "Виберіть категорію" at bounding box center [192, 110] width 85 height 5
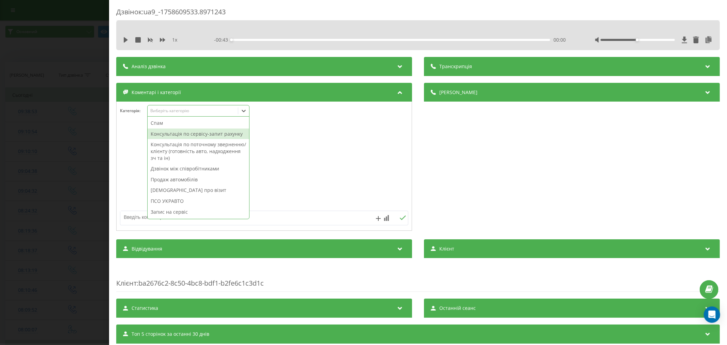
click at [174, 135] on div "Консультація по сервісу-запит рахунку" at bounding box center [199, 134] width 102 height 11
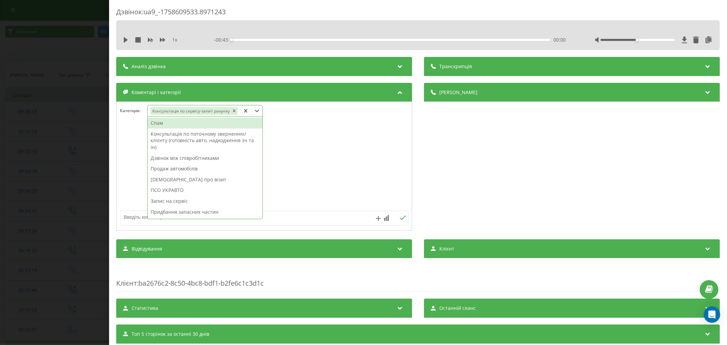
click at [131, 222] on textarea at bounding box center [235, 217] width 230 height 12
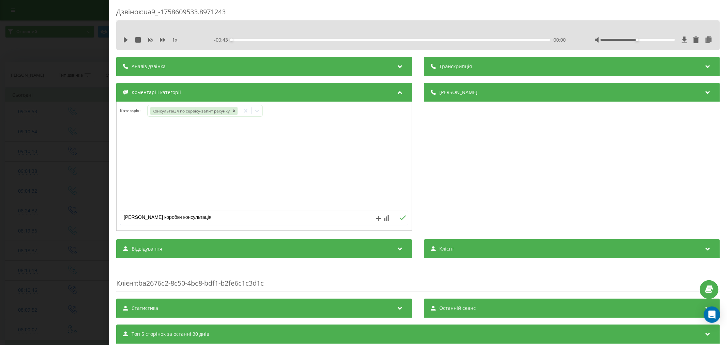
type textarea "нісан кікс адаптація коробки консультація"
click at [400, 220] on icon at bounding box center [403, 217] width 6 height 5
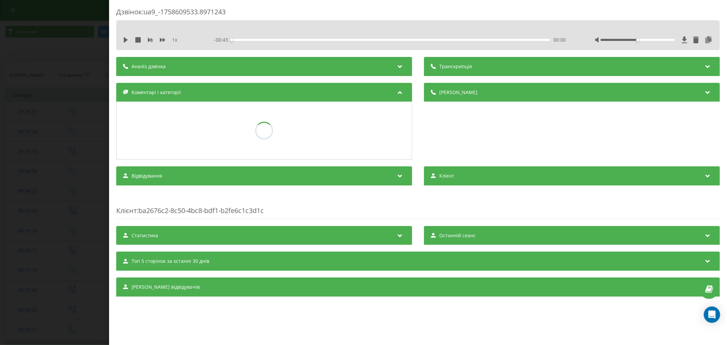
click at [0, 135] on div "Дзвінок : ua9_-1758609533.8971243 1 x - 00:43 00:00 00:00 Транскрипція Для AI-а…" at bounding box center [363, 172] width 727 height 345
